Goal: Obtain resource: Download file/media

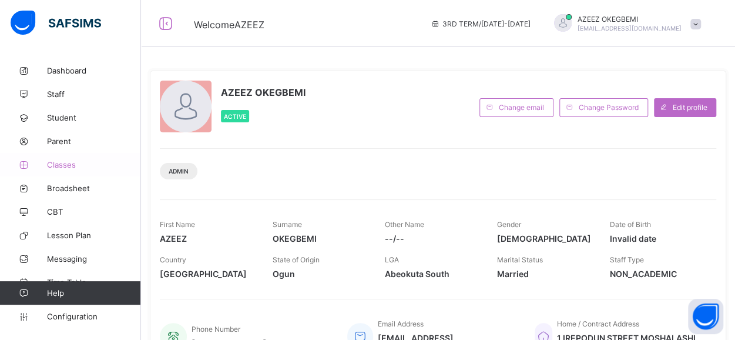
click at [68, 167] on span "Classes" at bounding box center [94, 164] width 94 height 9
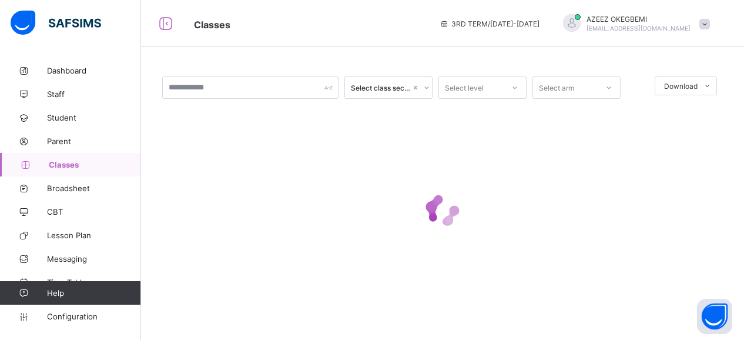
click at [740, 84] on div "Select class section Select level Select arm Download Pdf Report Excel Report ×…" at bounding box center [442, 199] width 603 height 281
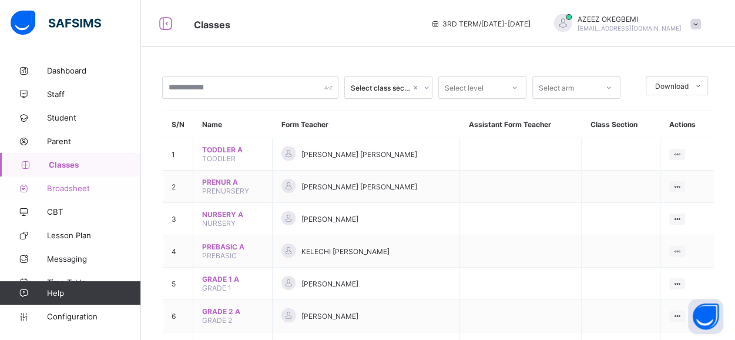
click at [79, 184] on span "Broadsheet" at bounding box center [94, 187] width 94 height 9
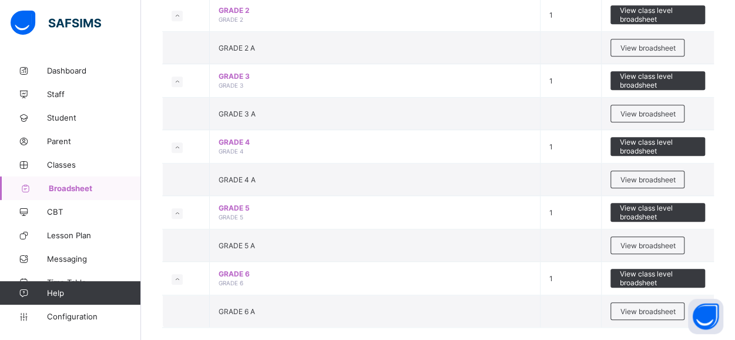
scroll to position [486, 0]
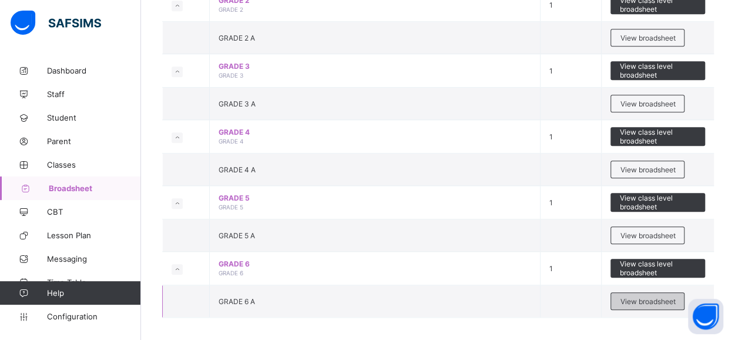
click at [645, 297] on span "View broadsheet" at bounding box center [647, 301] width 55 height 9
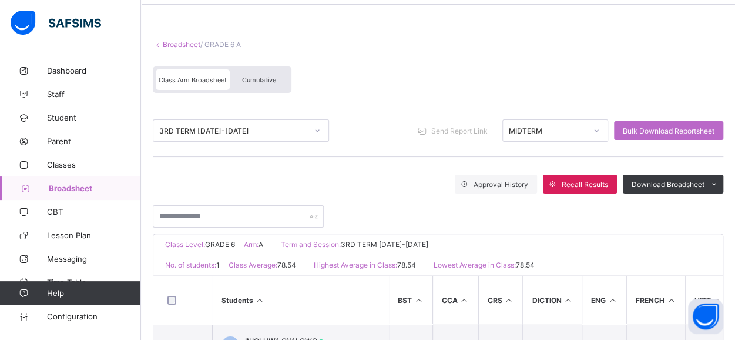
scroll to position [41, 0]
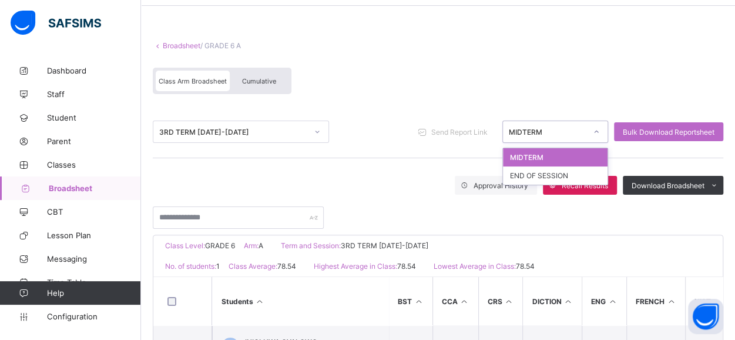
click at [600, 130] on icon at bounding box center [596, 132] width 7 height 12
click at [538, 169] on div "END OF SESSION" at bounding box center [555, 175] width 105 height 18
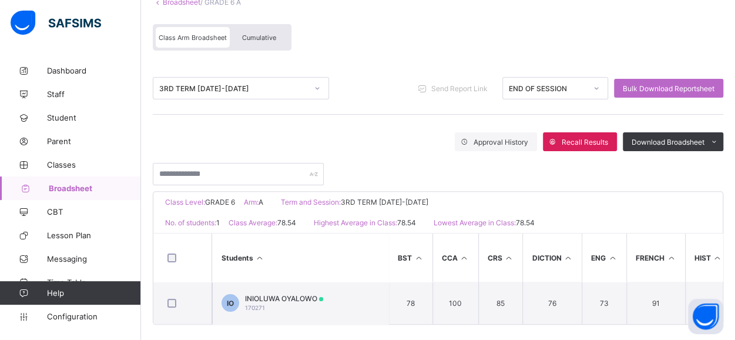
scroll to position [94, 0]
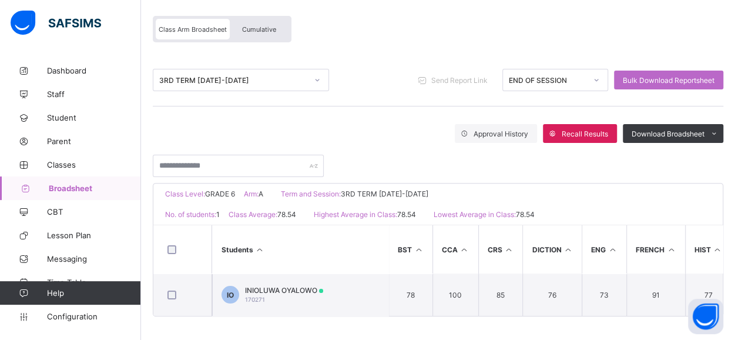
click at [269, 36] on div "Class Arm Broadsheet Cumulative" at bounding box center [222, 29] width 139 height 26
click at [258, 26] on span "Cumulative" at bounding box center [259, 29] width 34 height 8
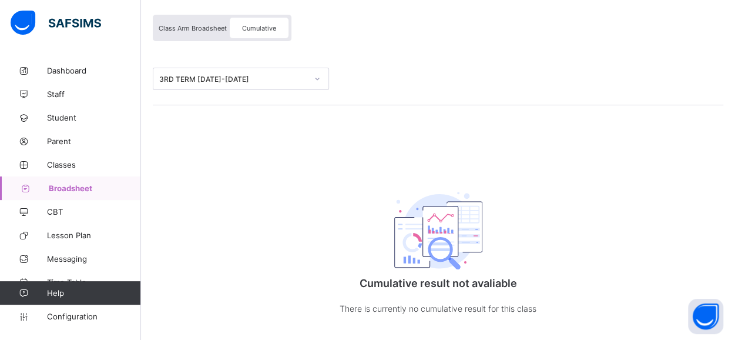
click at [192, 31] on div "Class Arm Broadsheet" at bounding box center [193, 28] width 74 height 21
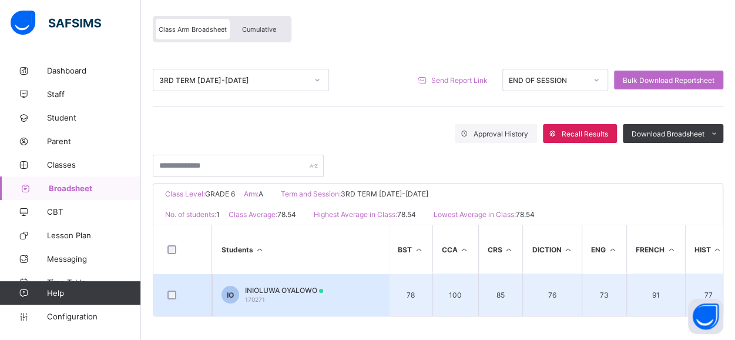
click at [342, 293] on td "IO INIOLUWA OYALOWO 170271" at bounding box center [300, 294] width 176 height 42
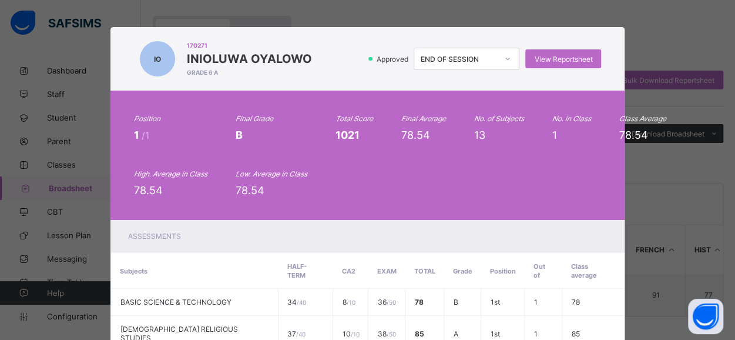
scroll to position [0, 0]
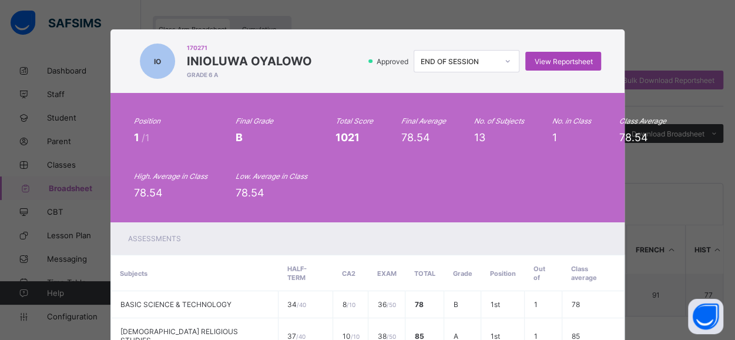
click at [553, 58] on span "View Reportsheet" at bounding box center [563, 61] width 58 height 9
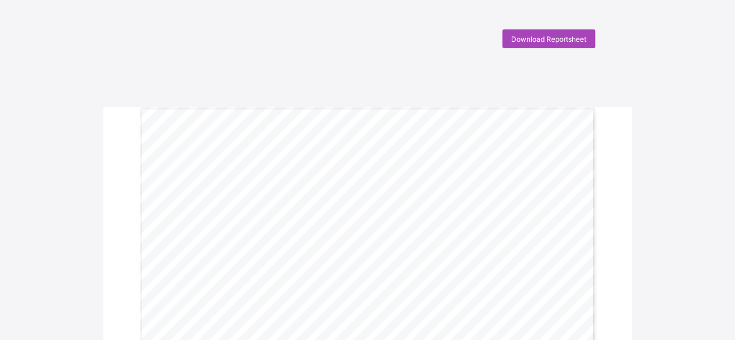
click at [545, 39] on span "Download Reportsheet" at bounding box center [548, 39] width 75 height 9
